Goal: Check status: Check status

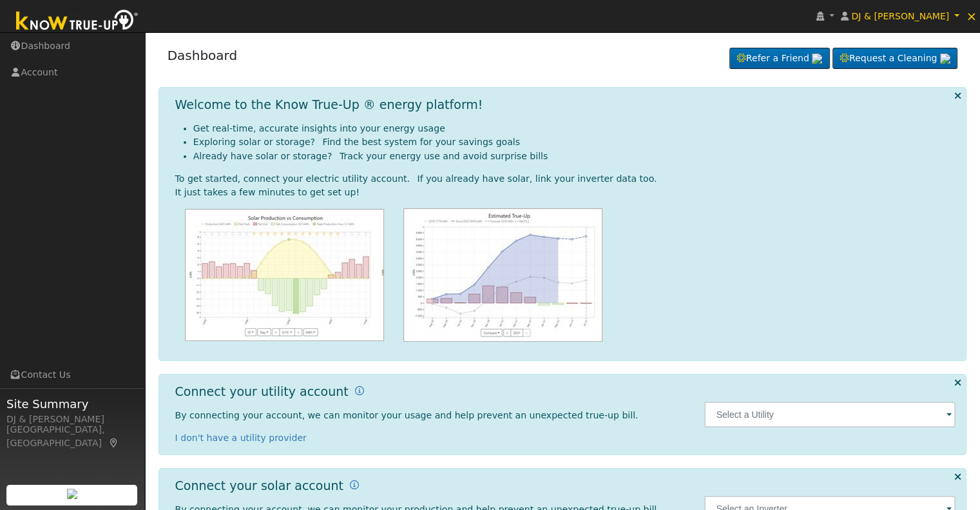
scroll to position [58, 0]
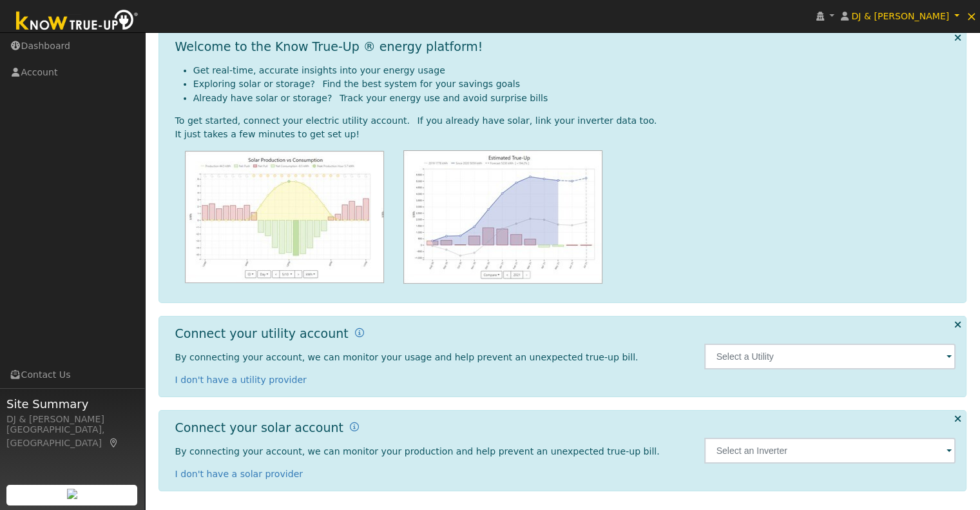
click at [951, 360] on span at bounding box center [949, 357] width 5 height 15
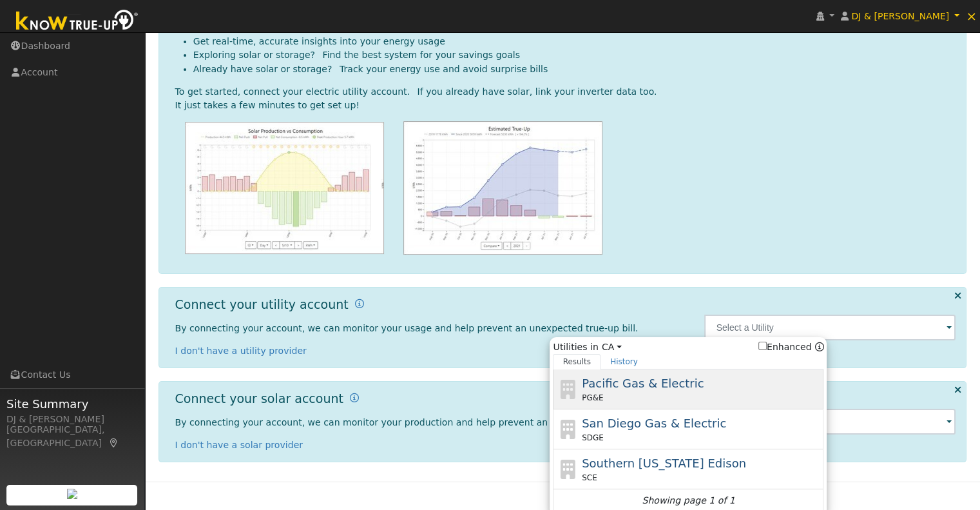
click at [678, 395] on div "PG&E" at bounding box center [701, 398] width 239 height 12
type input "PG&E"
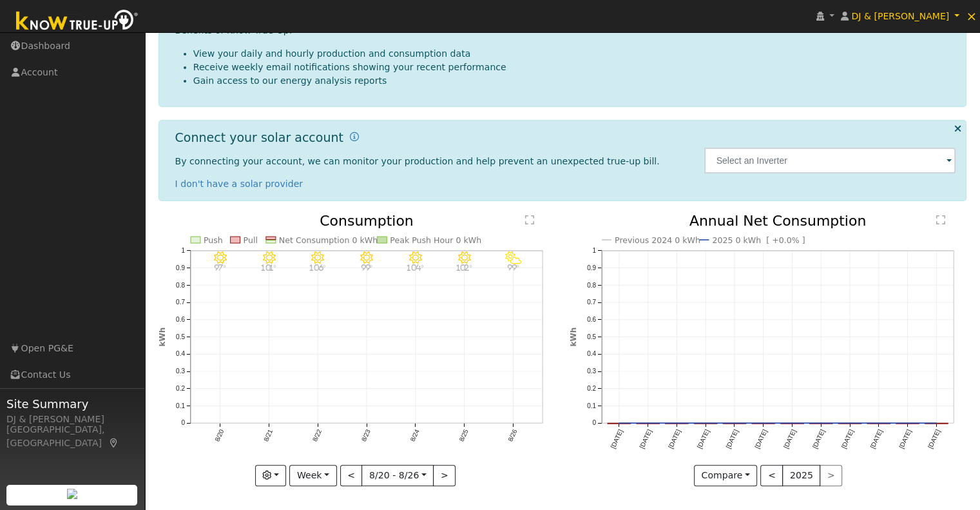
scroll to position [229, 0]
drag, startPoint x: 322, startPoint y: 472, endPoint x: 314, endPoint y: 461, distance: 13.0
click at [314, 461] on icon "8/26 - PartlyCloudy 99° 8/25 - Clear 102° 8/24 - Clear 104° 8/23 - MostlyClear …" at bounding box center [358, 349] width 398 height 266
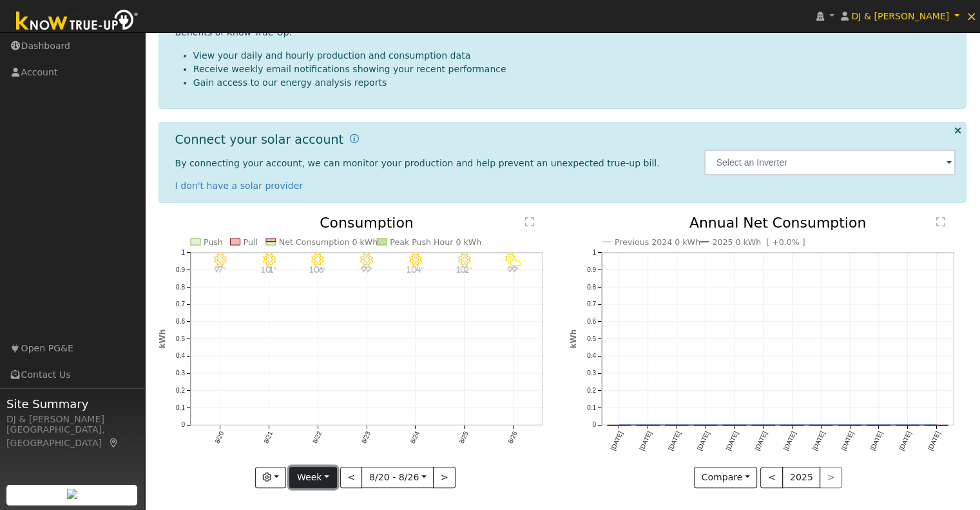
click at [323, 474] on button "Week" at bounding box center [312, 478] width 47 height 22
click at [334, 438] on link "Year" at bounding box center [335, 433] width 90 height 18
type input "[DATE]"
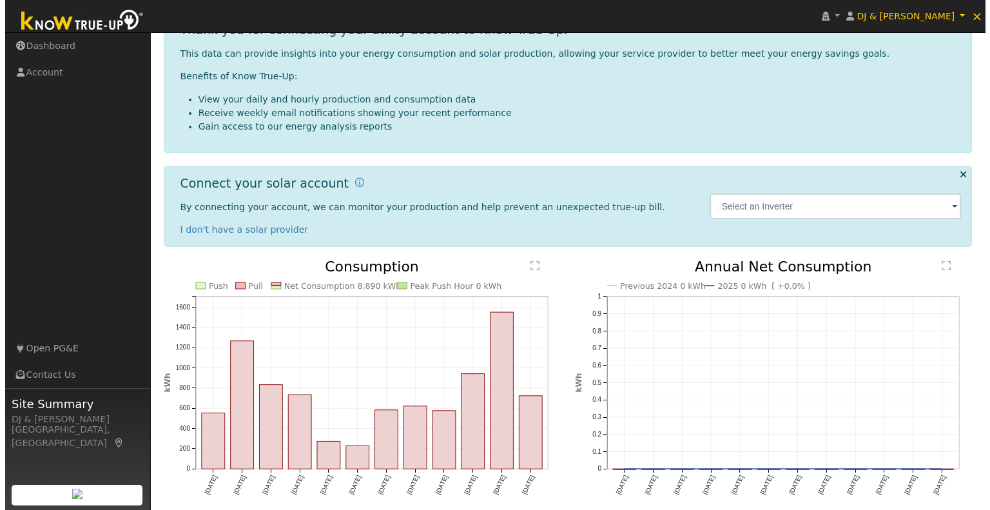
scroll to position [0, 0]
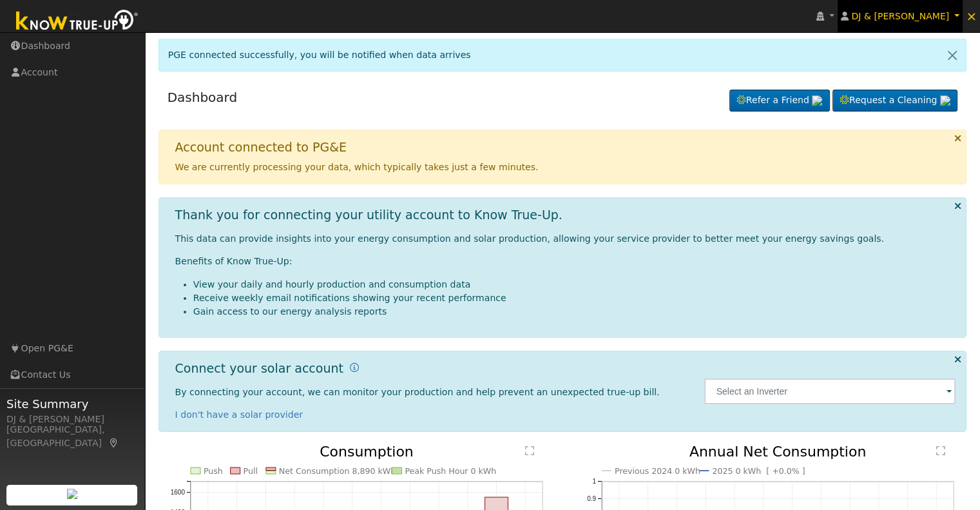
click at [960, 17] on link "DJ & [PERSON_NAME]" at bounding box center [900, 16] width 125 height 32
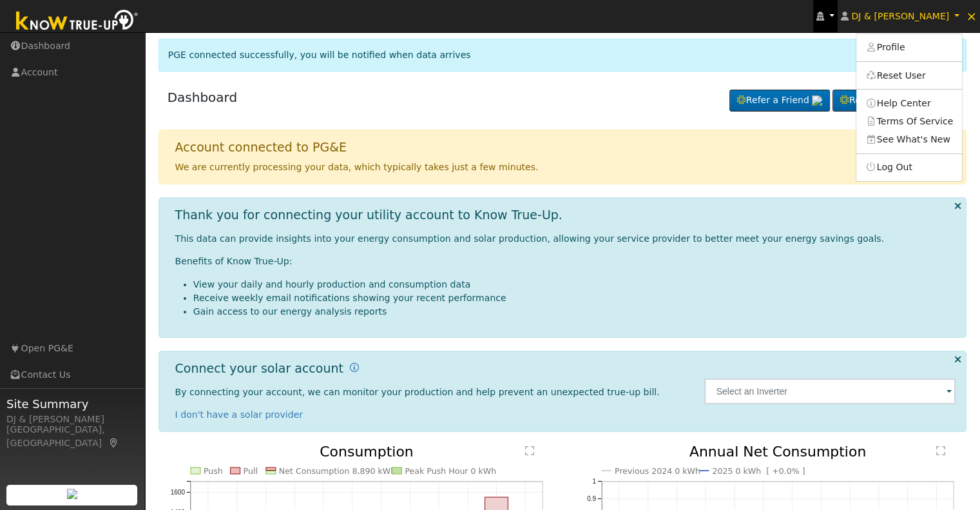
click at [824, 20] on icon at bounding box center [820, 16] width 8 height 9
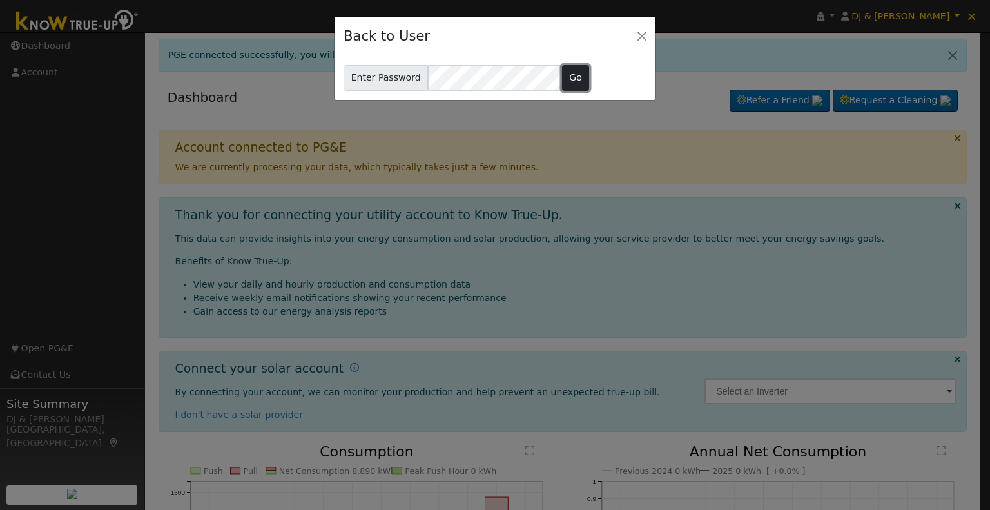
click at [565, 72] on button "Go" at bounding box center [576, 78] width 28 height 26
